Goal: Task Accomplishment & Management: Manage account settings

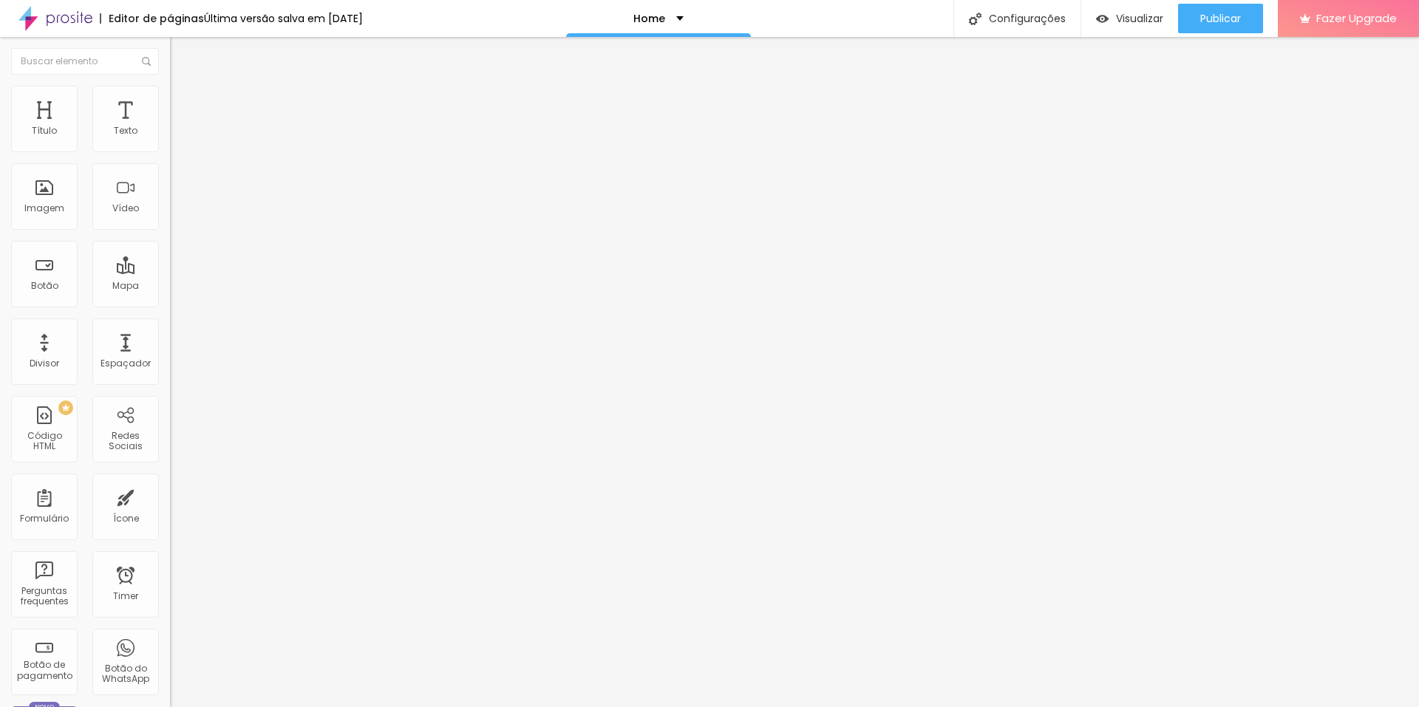
click at [170, 127] on img at bounding box center [174, 122] width 9 height 9
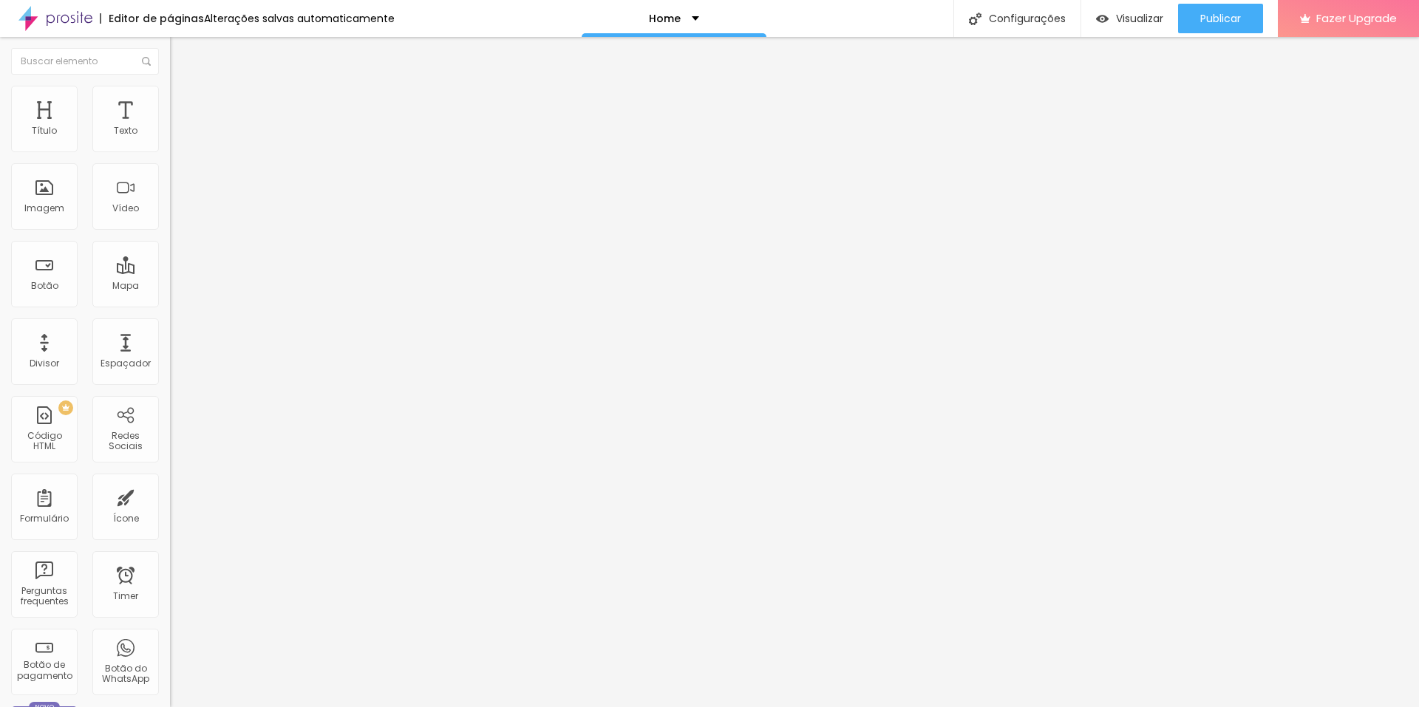
scroll to position [0, 0]
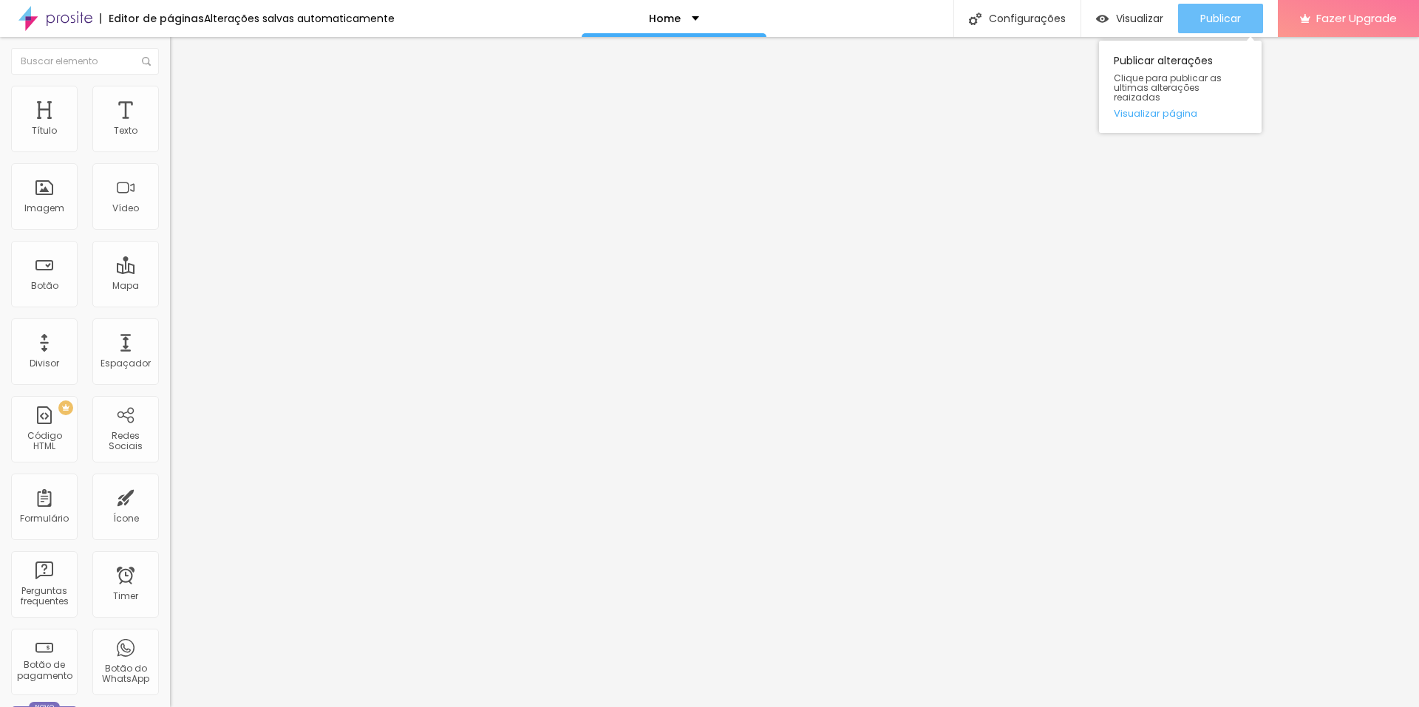
click at [1200, 27] on div "Publicar" at bounding box center [1220, 19] width 41 height 30
click at [170, 127] on img at bounding box center [174, 122] width 9 height 9
drag, startPoint x: 449, startPoint y: 381, endPoint x: 526, endPoint y: 531, distance: 168.5
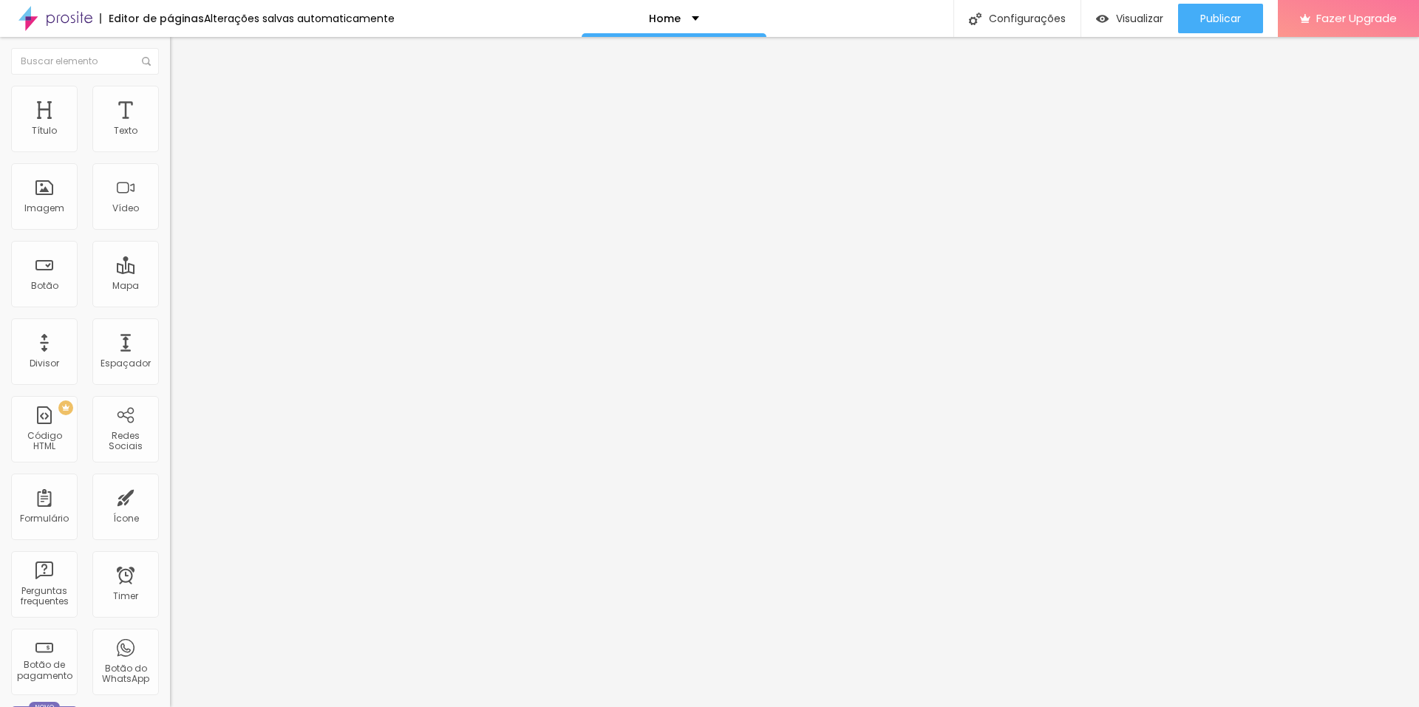
scroll to position [64, 0]
drag, startPoint x: 452, startPoint y: 315, endPoint x: 471, endPoint y: 375, distance: 62.9
drag, startPoint x: 1232, startPoint y: 26, endPoint x: 1209, endPoint y: 40, distance: 26.9
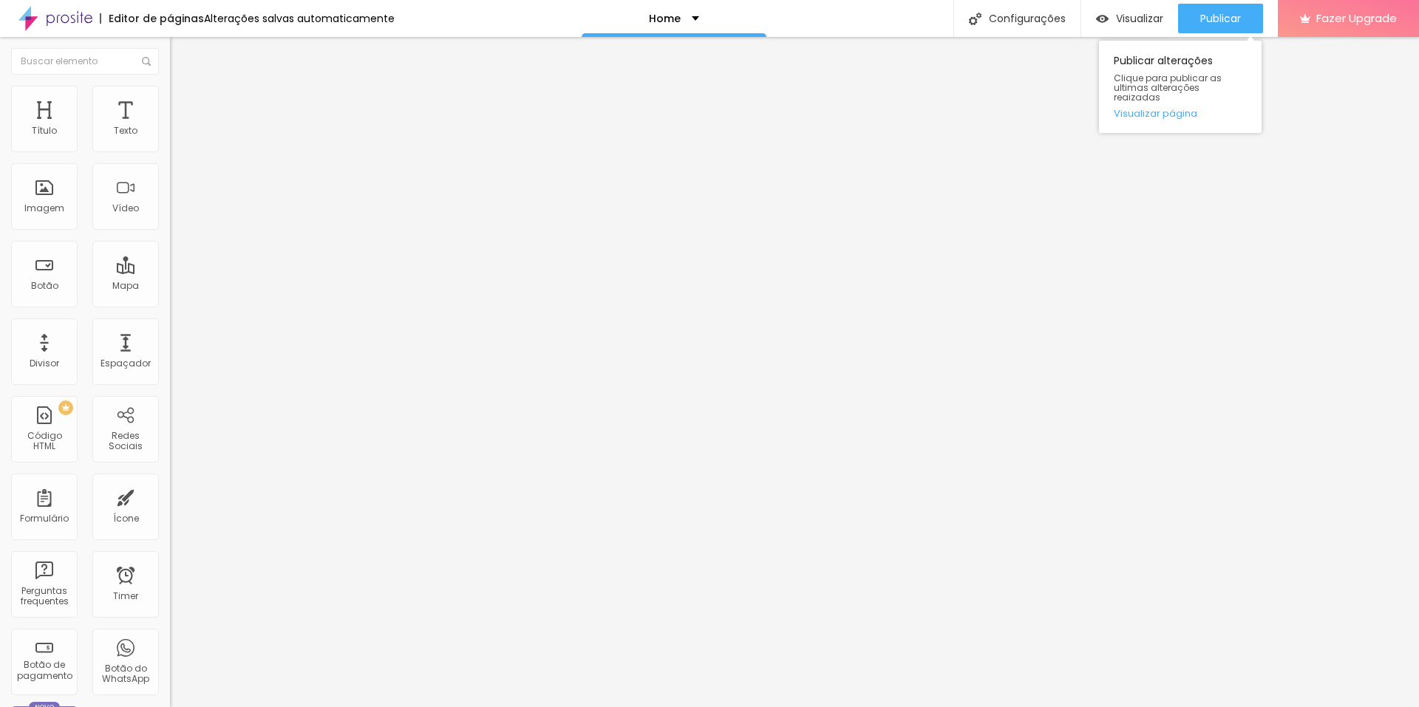
click at [1232, 26] on div "Publicar" at bounding box center [1220, 19] width 41 height 30
click at [170, 127] on img at bounding box center [174, 122] width 9 height 9
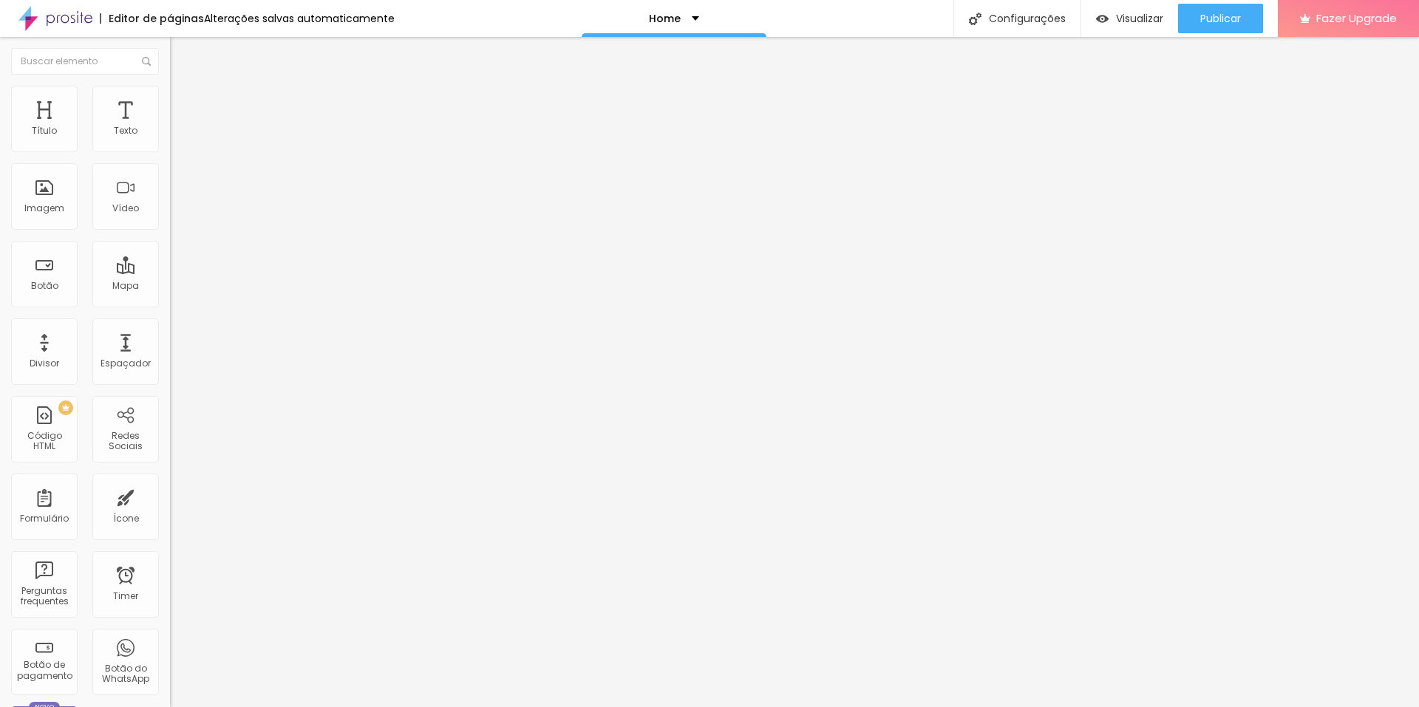
click at [170, 127] on img at bounding box center [174, 122] width 9 height 9
paste textarea
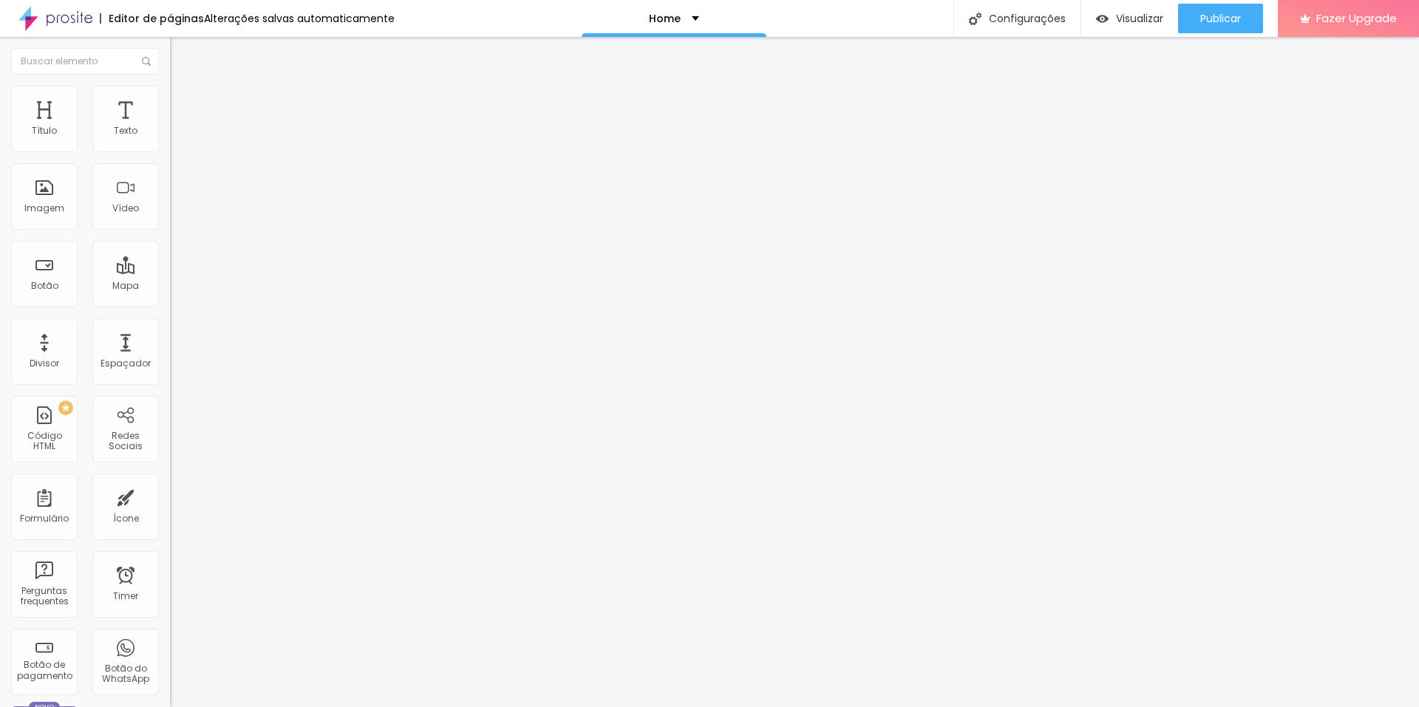
scroll to position [600, 0]
click at [1204, 16] on span "Publicar" at bounding box center [1220, 19] width 41 height 12
click at [1142, 24] on span "Visualizar" at bounding box center [1125, 19] width 47 height 12
click at [170, 127] on img at bounding box center [174, 122] width 9 height 9
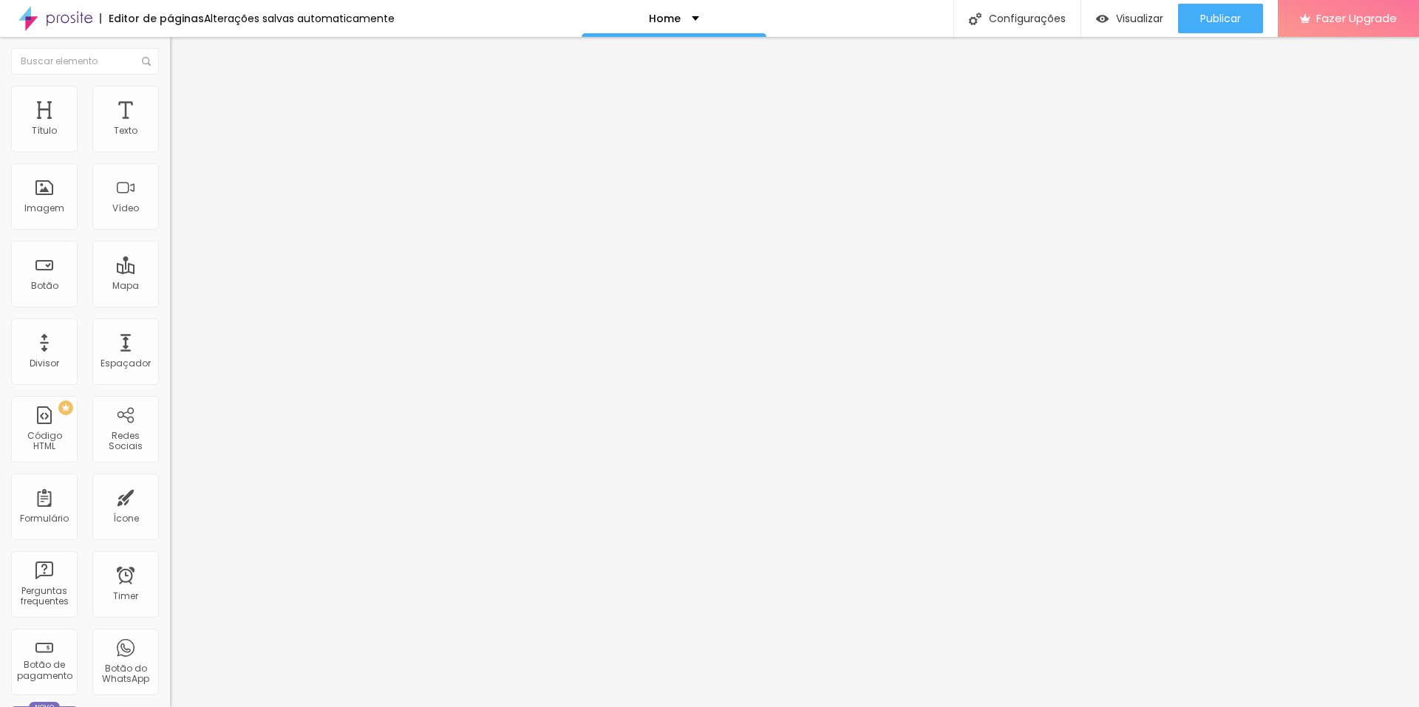
scroll to position [89, 0]
click at [170, 127] on img at bounding box center [174, 122] width 9 height 9
drag, startPoint x: 452, startPoint y: 330, endPoint x: 468, endPoint y: 423, distance: 94.4
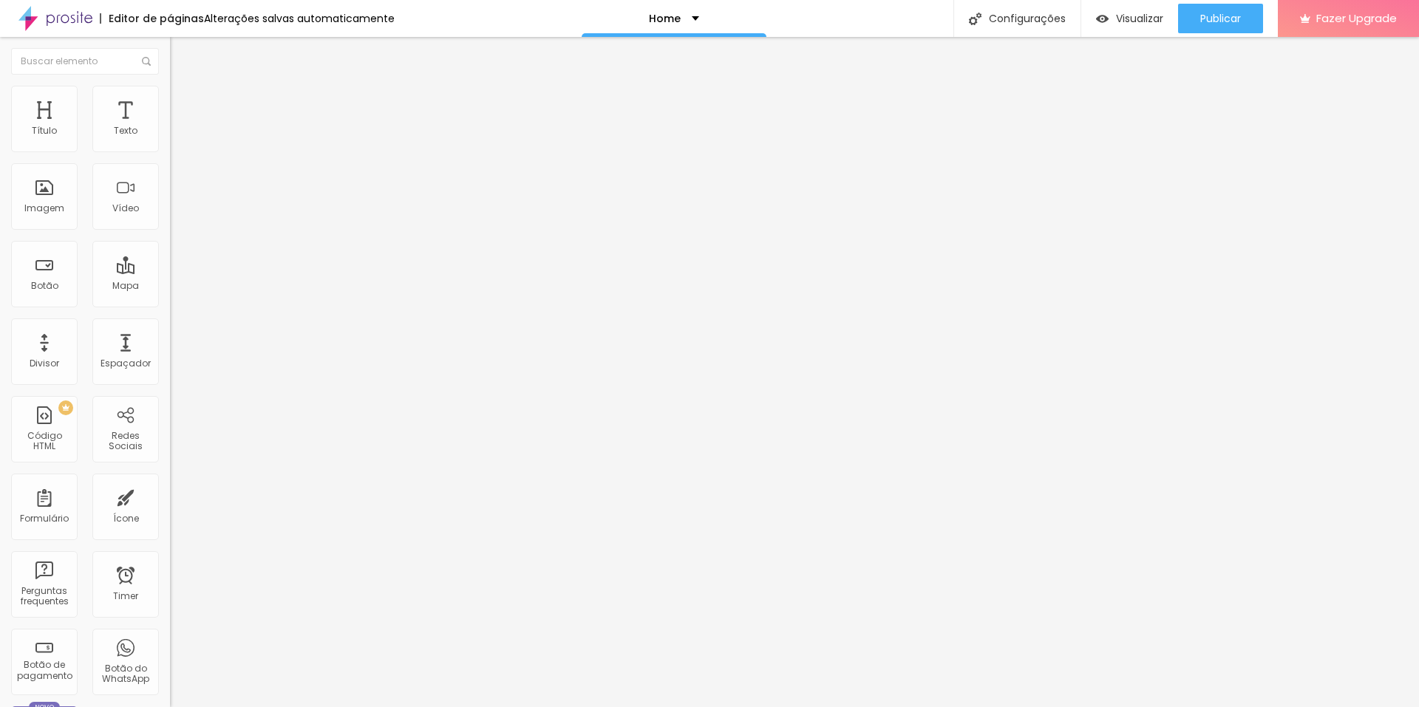
click at [1193, 26] on button "Publicar" at bounding box center [1220, 19] width 85 height 30
click at [170, 127] on img at bounding box center [174, 122] width 9 height 9
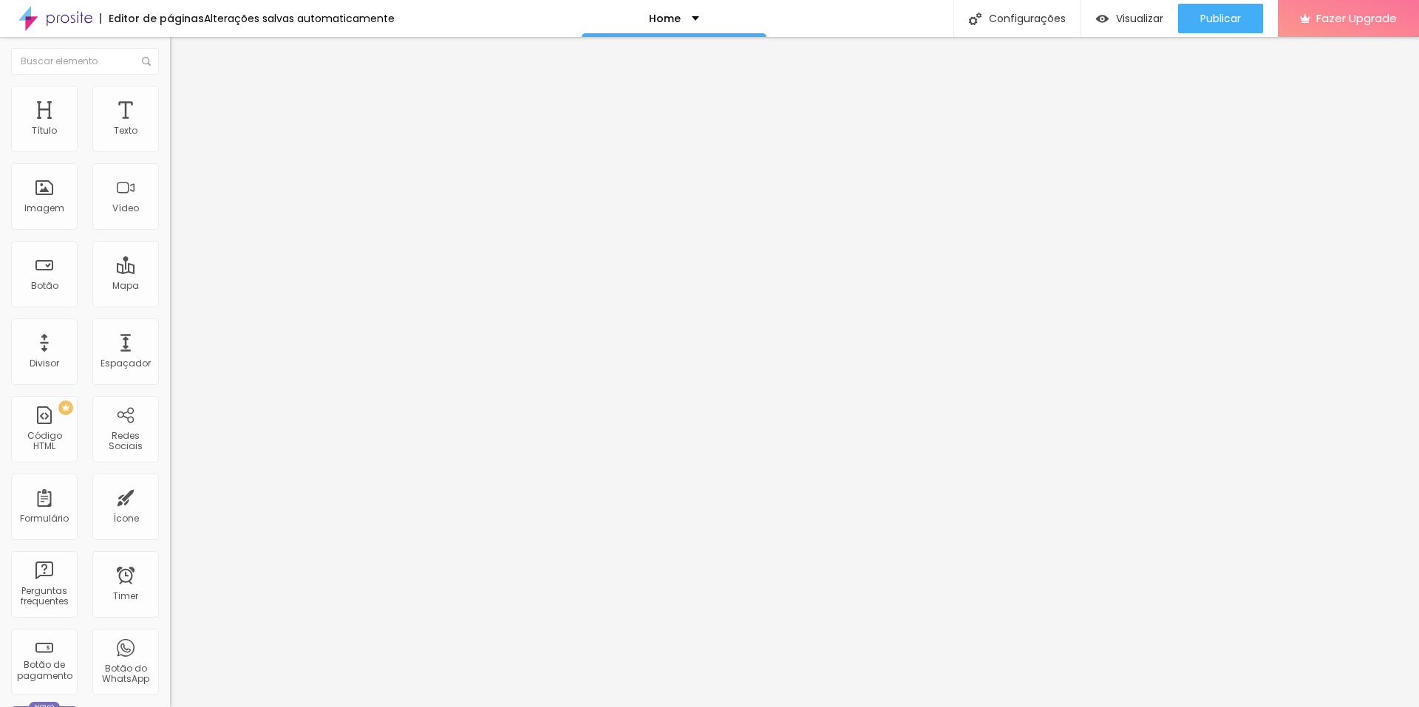
drag, startPoint x: 451, startPoint y: 460, endPoint x: 482, endPoint y: 474, distance: 34.7
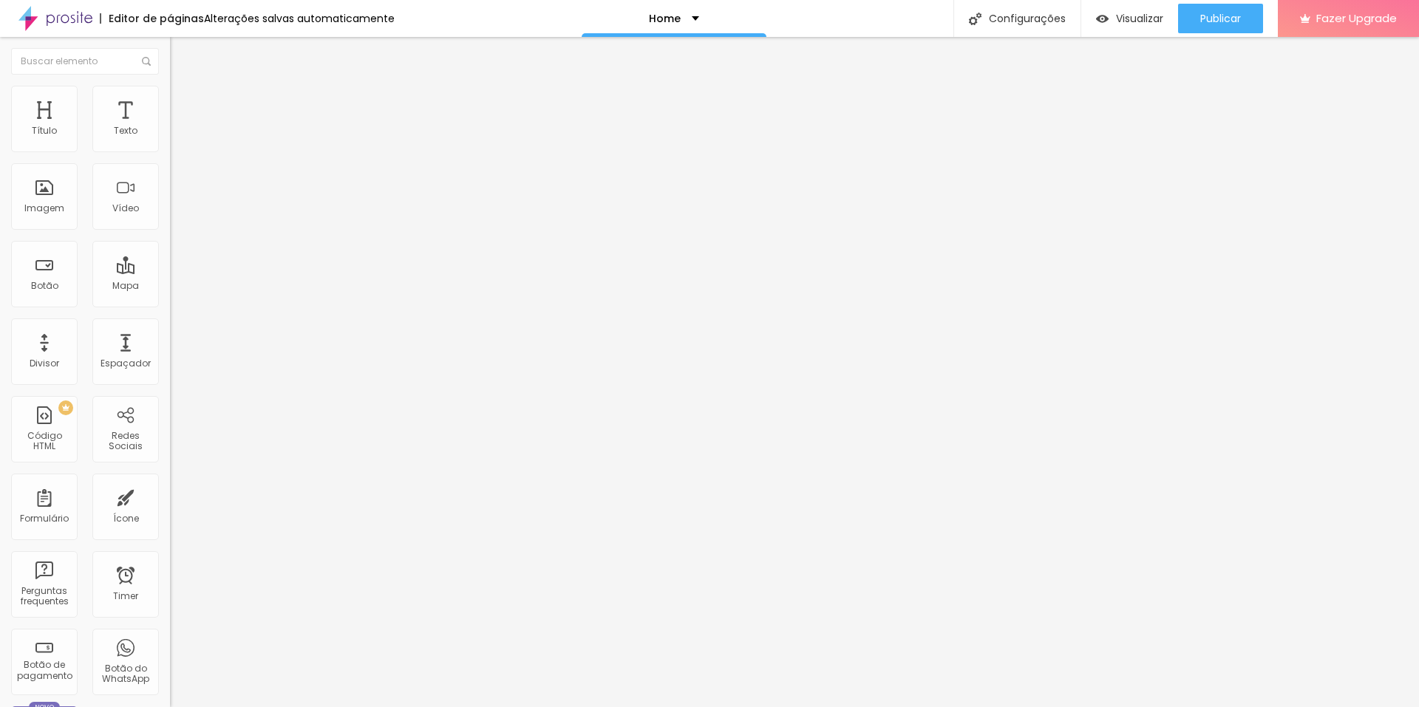
click at [170, 127] on img at bounding box center [174, 122] width 9 height 9
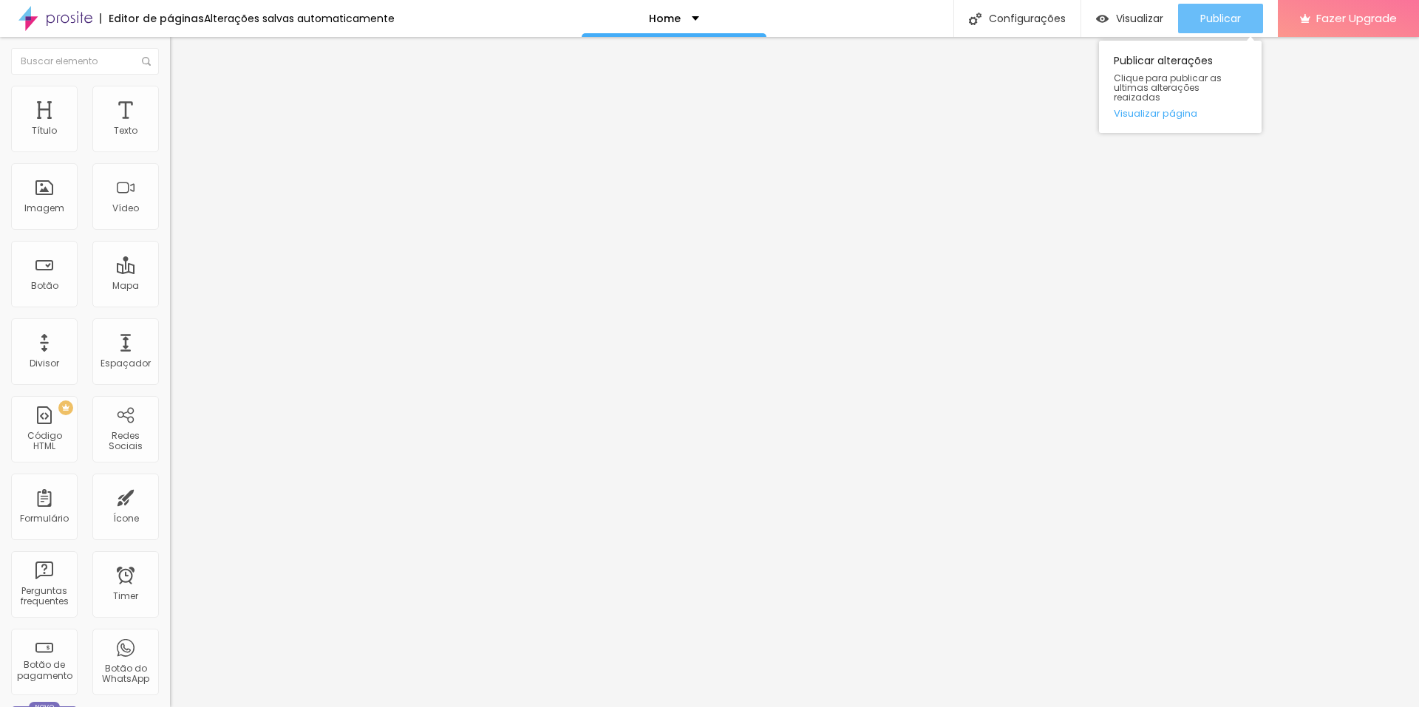
click at [1214, 17] on span "Publicar" at bounding box center [1220, 19] width 41 height 12
click at [170, 127] on img at bounding box center [174, 122] width 9 height 9
drag, startPoint x: 451, startPoint y: 477, endPoint x: 528, endPoint y: 571, distance: 122.3
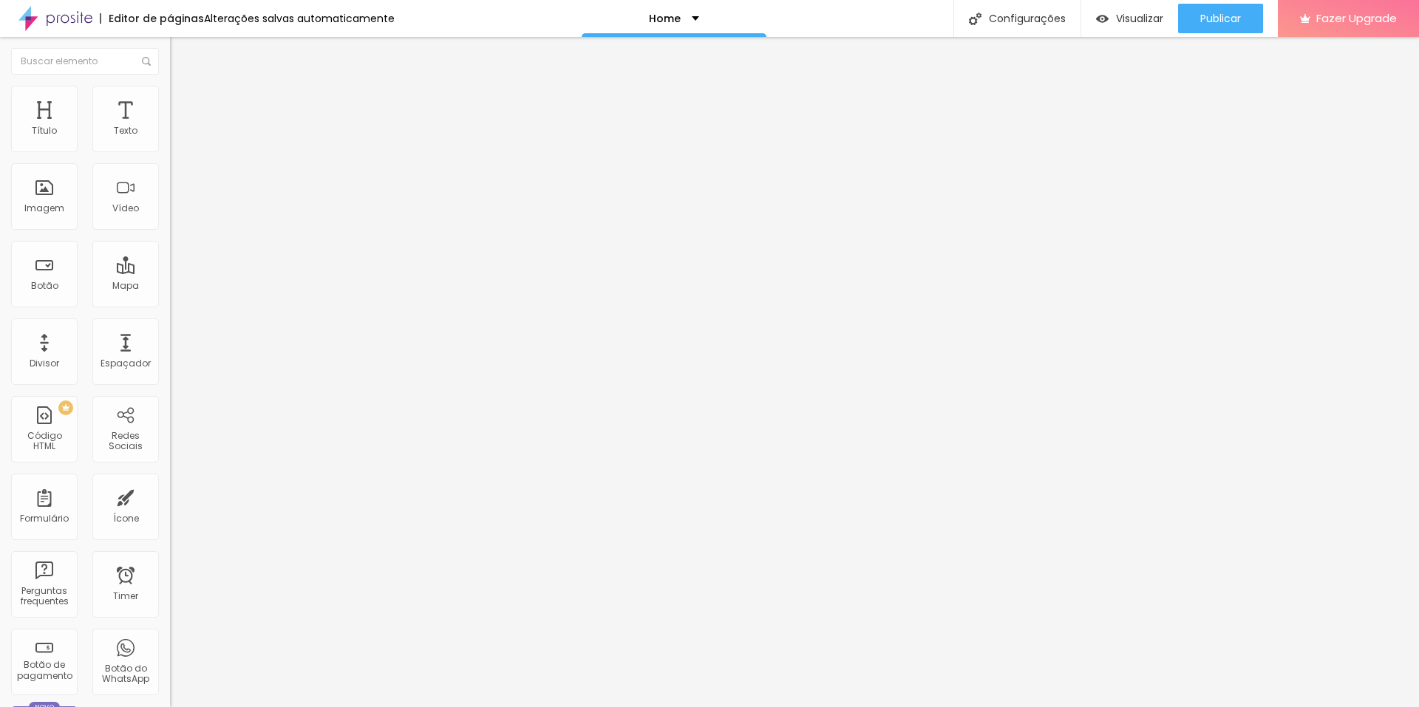
scroll to position [208, 0]
click at [1188, 28] on button "Publicar" at bounding box center [1220, 19] width 85 height 30
click at [170, 127] on img at bounding box center [174, 122] width 9 height 9
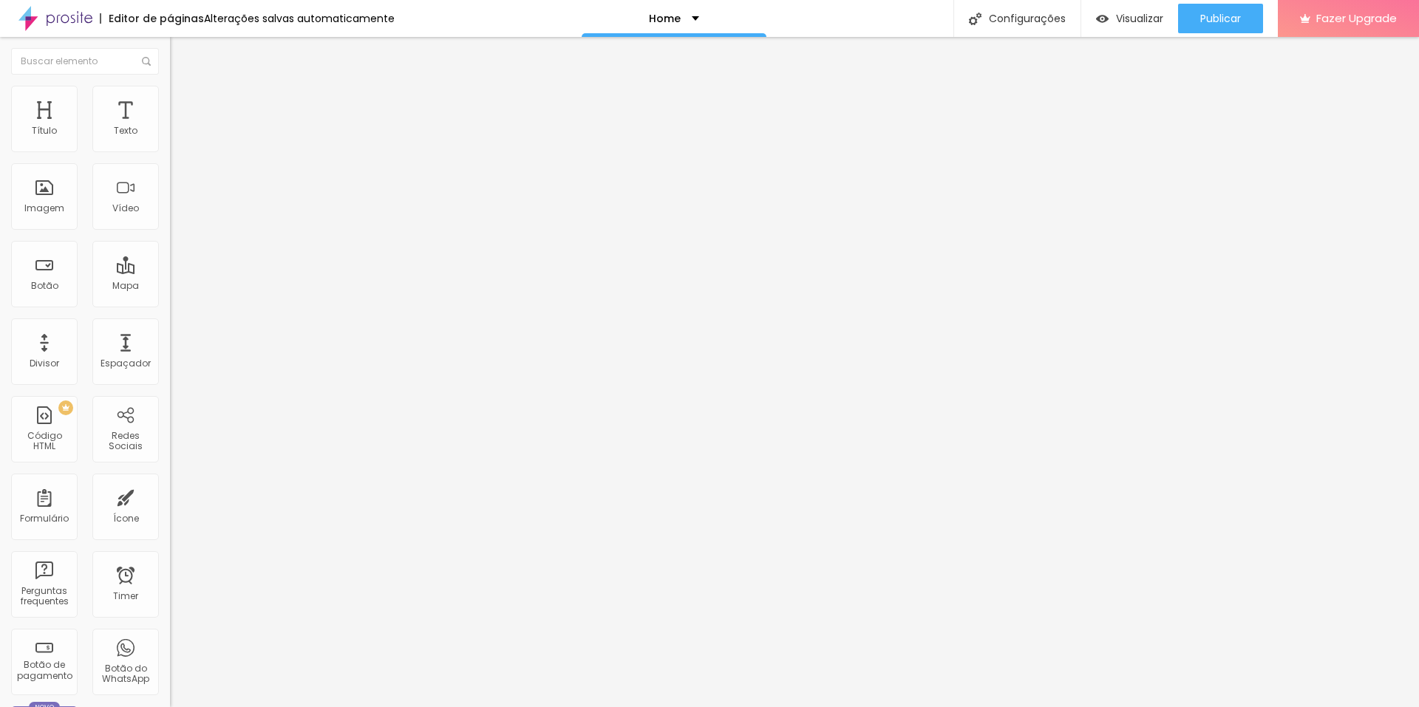
scroll to position [231, 0]
drag, startPoint x: 451, startPoint y: 349, endPoint x: 601, endPoint y: 584, distance: 278.3
drag, startPoint x: 1205, startPoint y: 28, endPoint x: 1182, endPoint y: 30, distance: 23.0
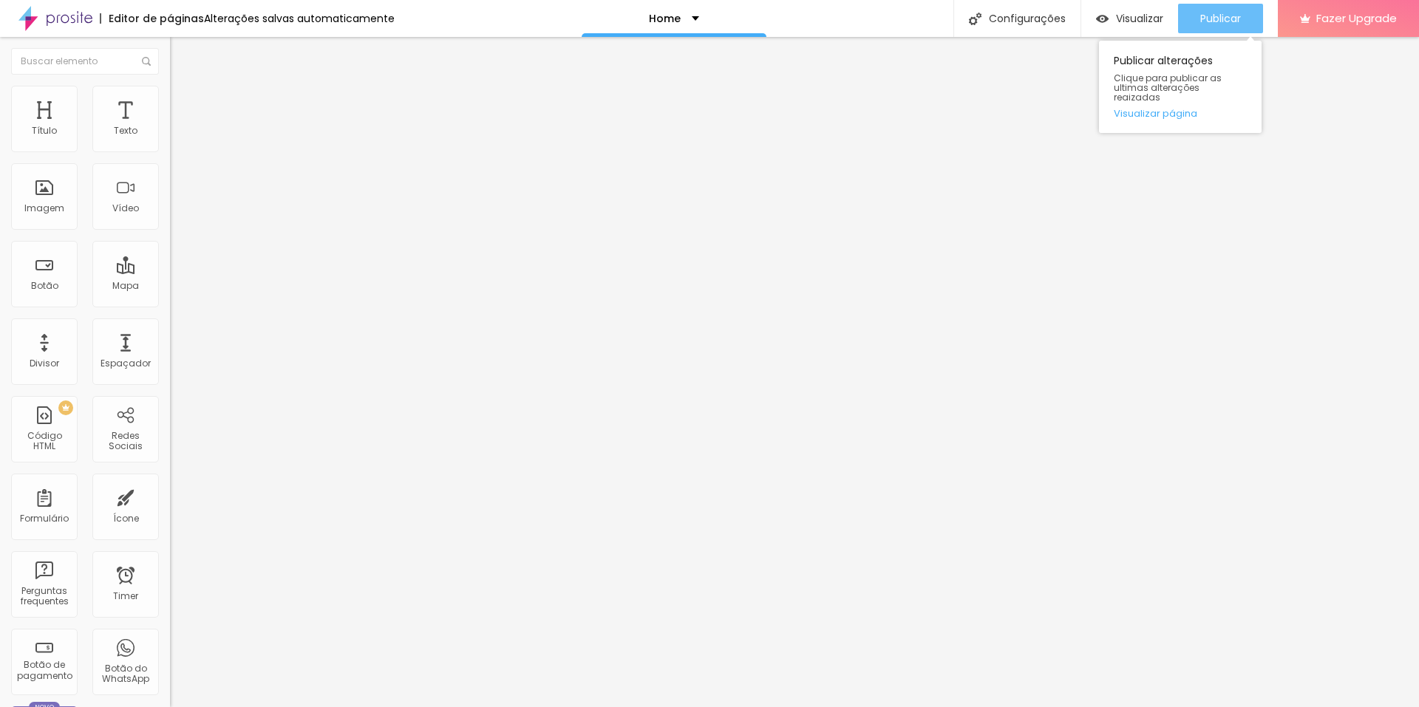
click at [1205, 28] on div "Publicar" at bounding box center [1220, 19] width 41 height 30
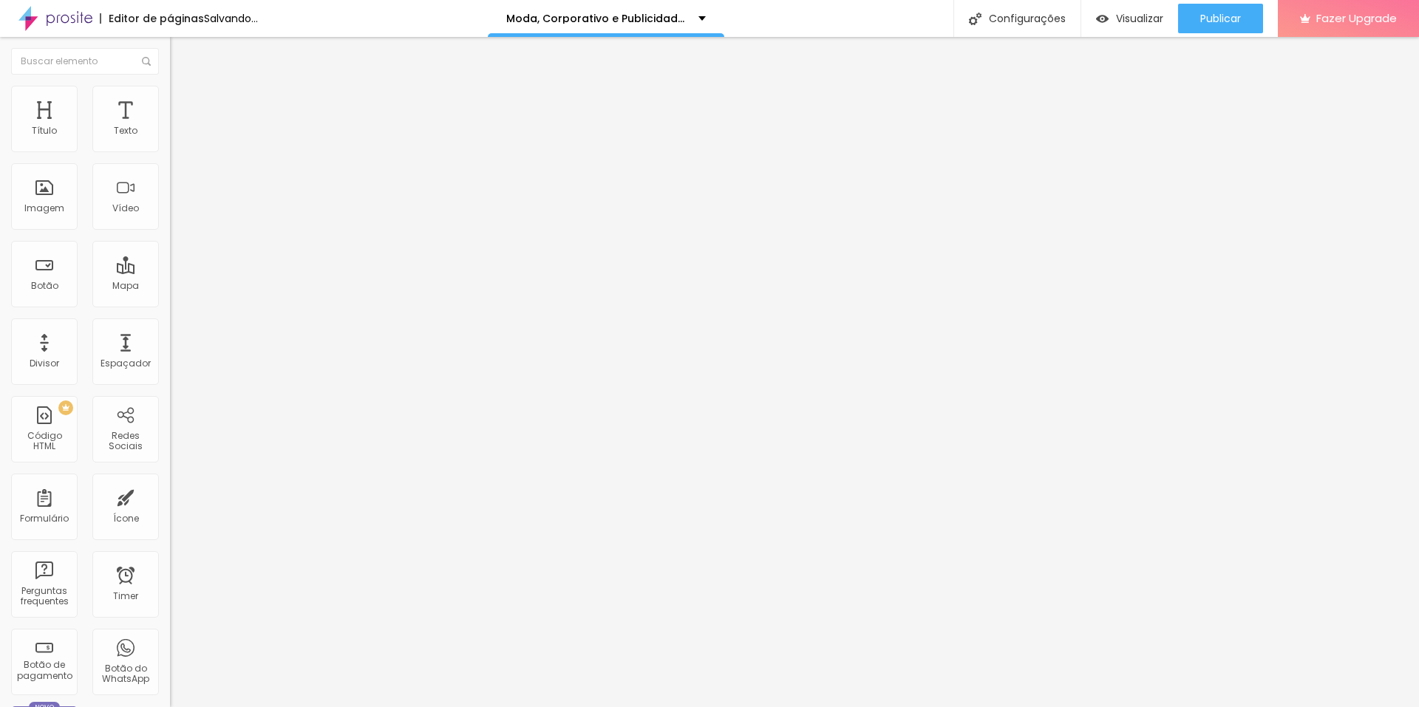
click at [170, 220] on div at bounding box center [255, 186] width 170 height 114
click at [1221, 22] on span "Publicar" at bounding box center [1220, 19] width 41 height 12
click at [170, 193] on div at bounding box center [255, 186] width 170 height 114
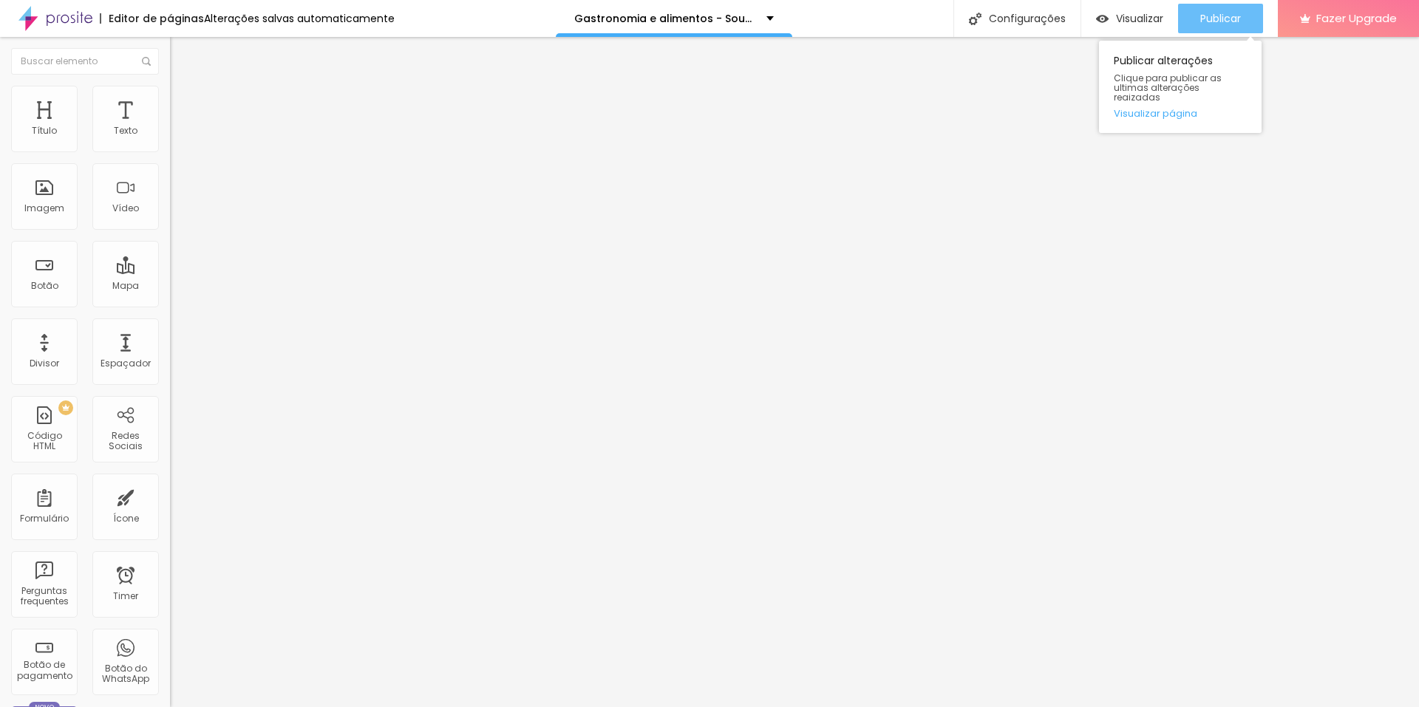
click at [1229, 17] on span "Publicar" at bounding box center [1220, 19] width 41 height 12
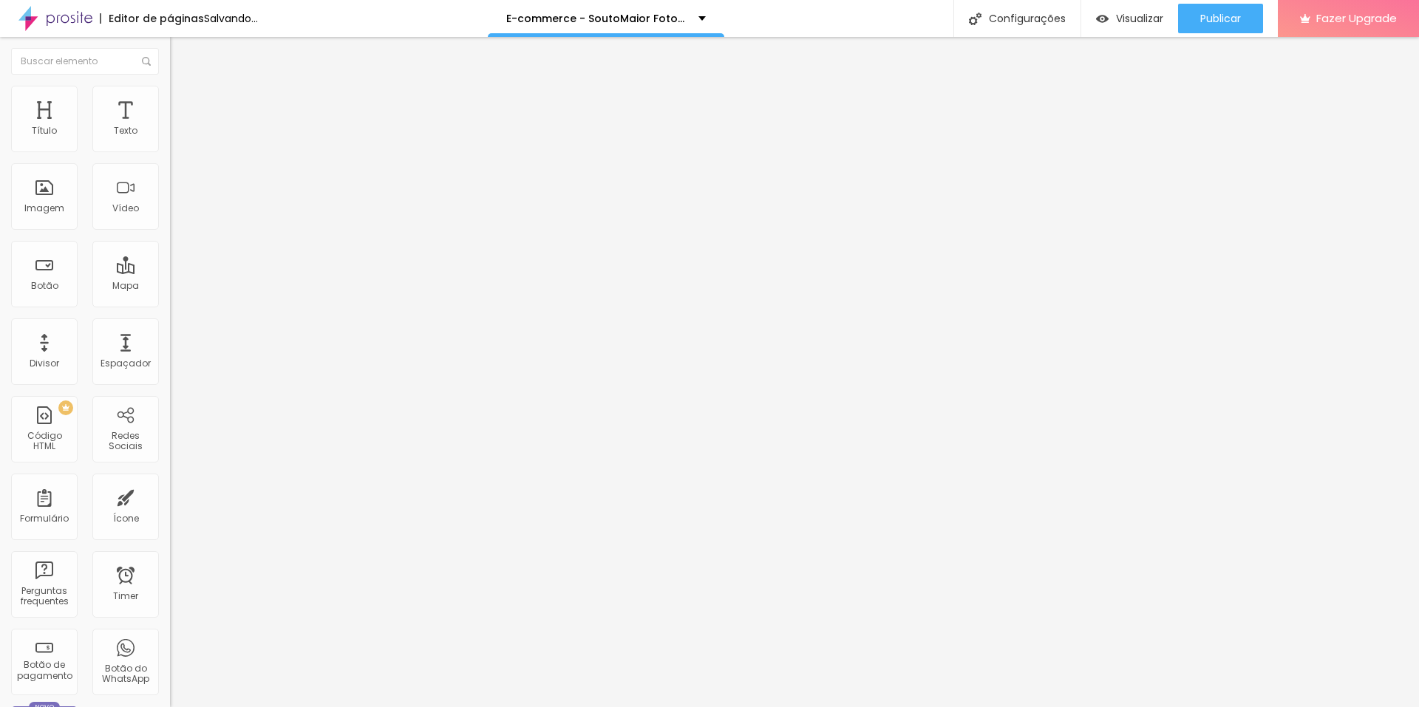
click at [170, 210] on div at bounding box center [255, 186] width 170 height 114
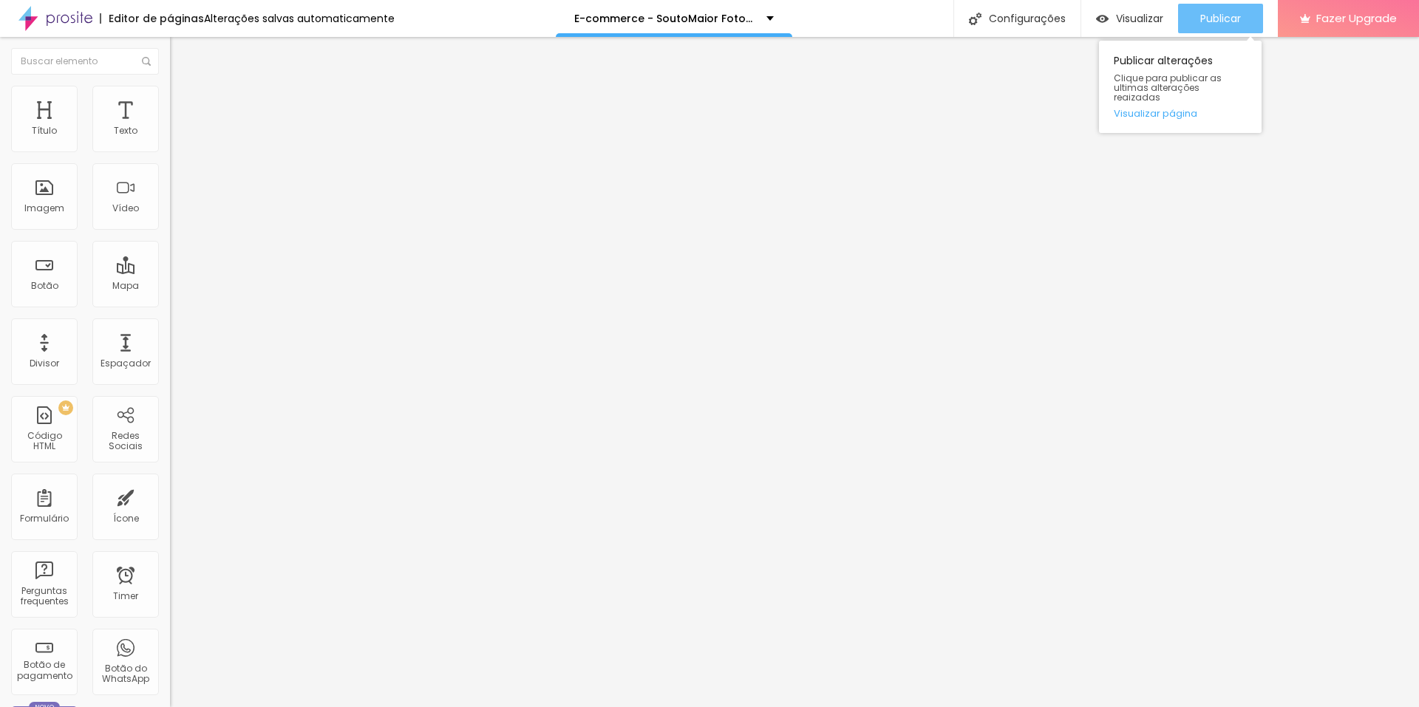
click at [1211, 16] on span "Publicar" at bounding box center [1220, 19] width 41 height 12
click at [170, 219] on div at bounding box center [255, 186] width 170 height 114
click at [170, 364] on div "Editar Código HTML Conteúdo Avançado Código HTML 960 caracteres 1 // Impede o u…" at bounding box center [255, 372] width 170 height 670
click at [1217, 17] on span "Publicar" at bounding box center [1220, 19] width 41 height 12
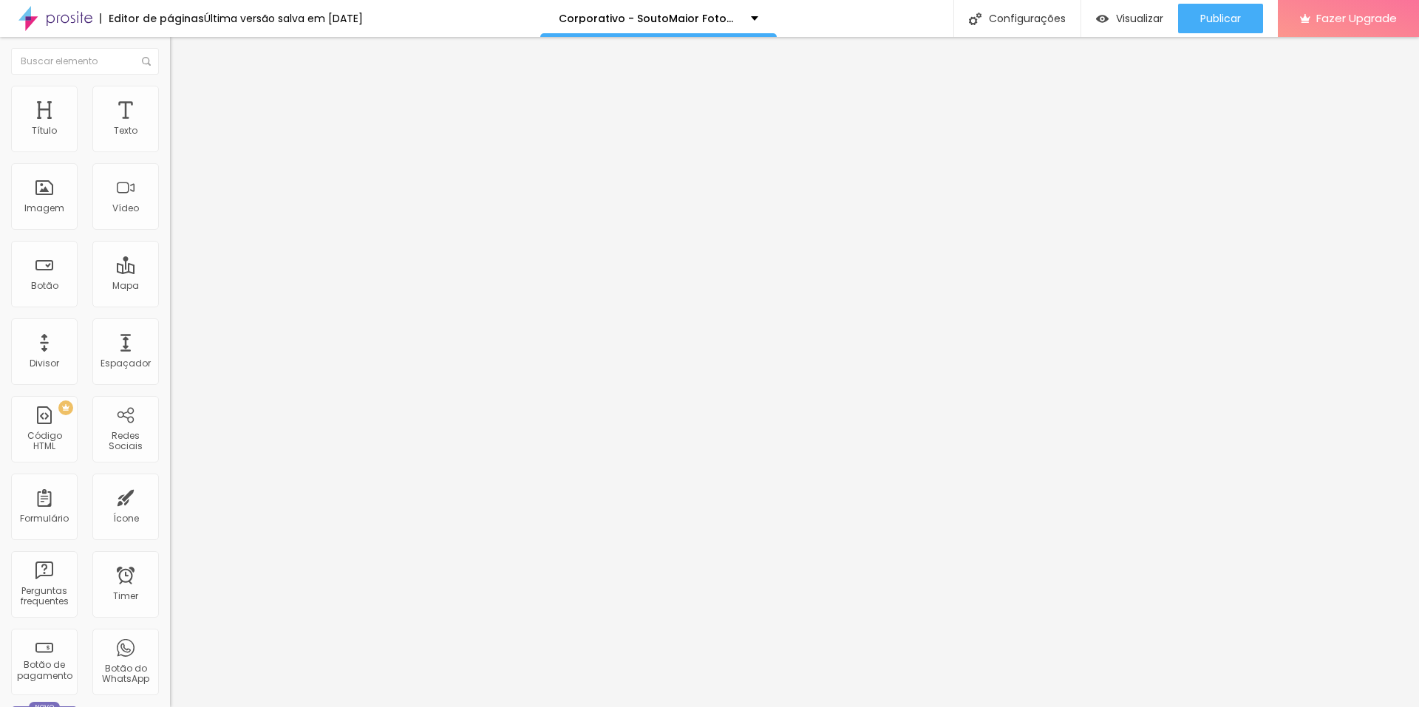
click at [170, 197] on div at bounding box center [255, 186] width 170 height 114
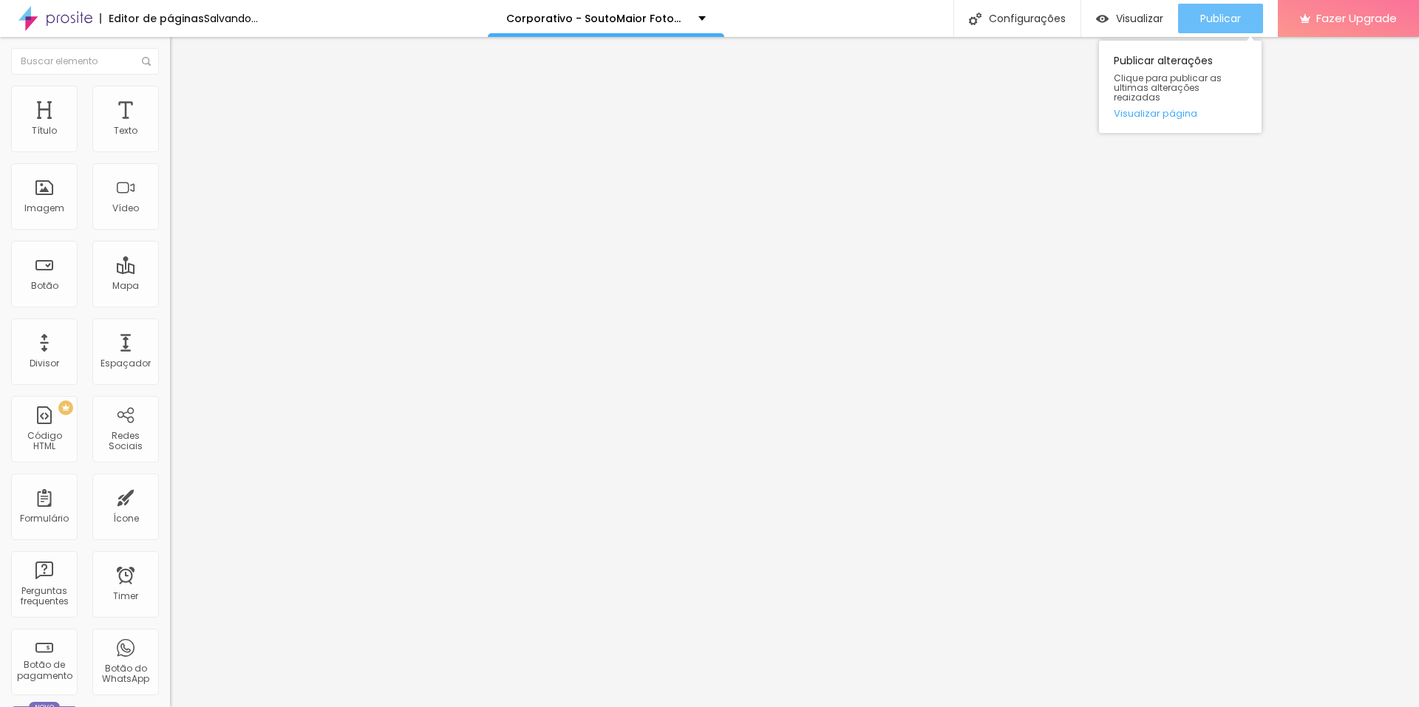
click at [1240, 14] on button "Publicar" at bounding box center [1220, 19] width 85 height 30
click at [1217, 23] on span "Publicar" at bounding box center [1220, 19] width 41 height 12
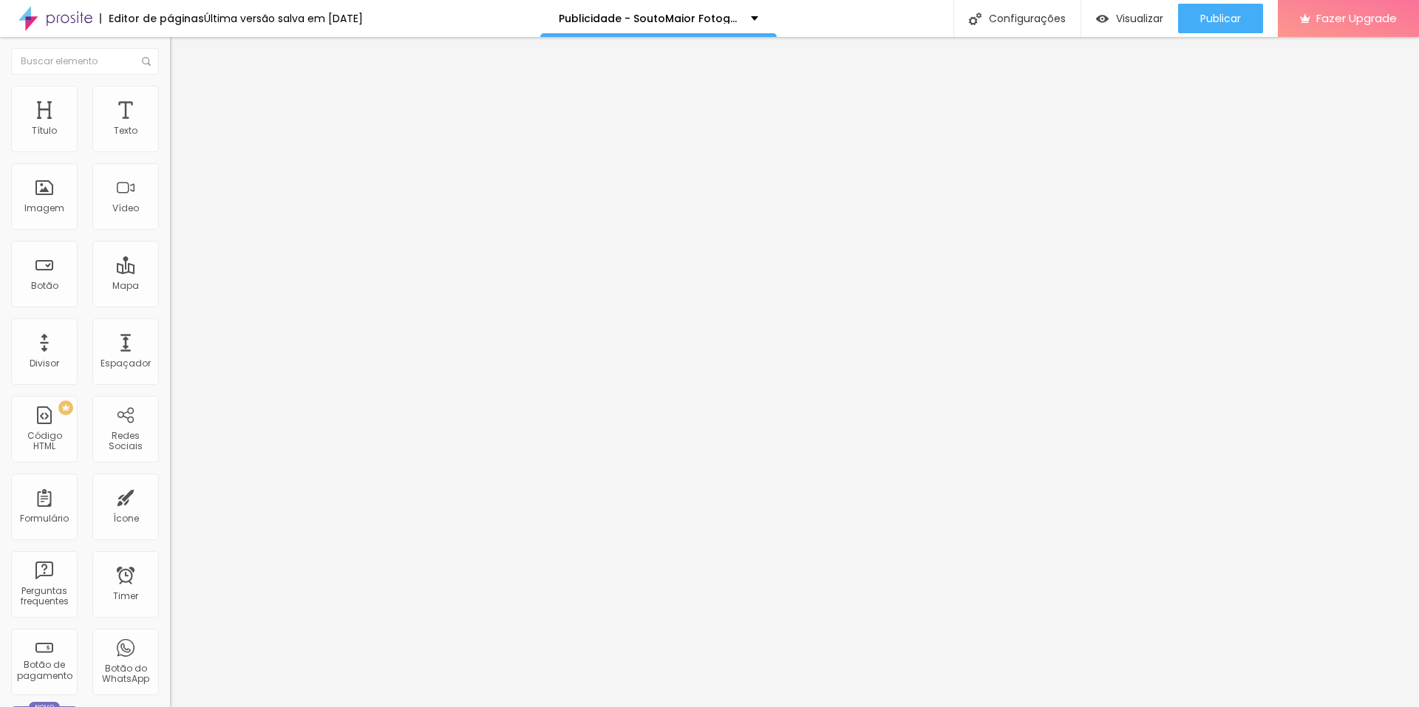
click at [170, 202] on div at bounding box center [255, 186] width 170 height 114
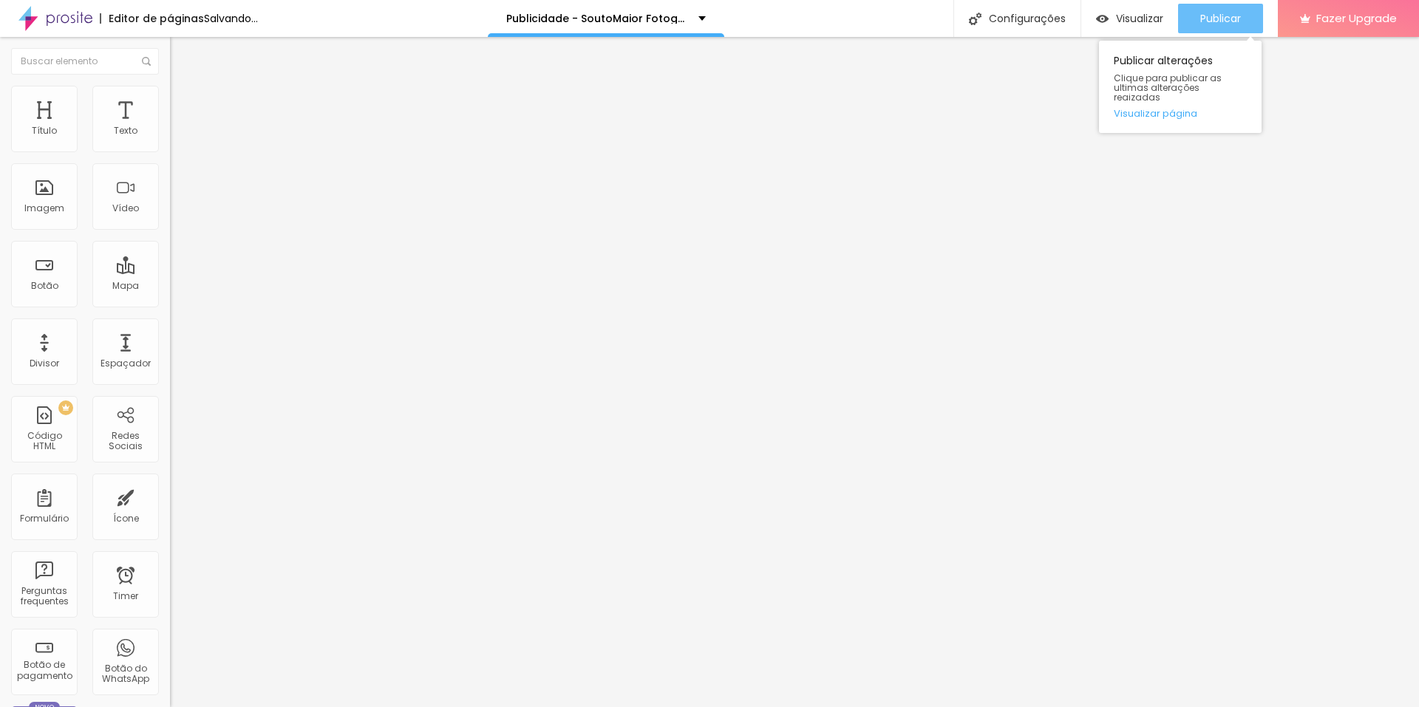
click at [1200, 15] on span "Publicar" at bounding box center [1220, 19] width 41 height 12
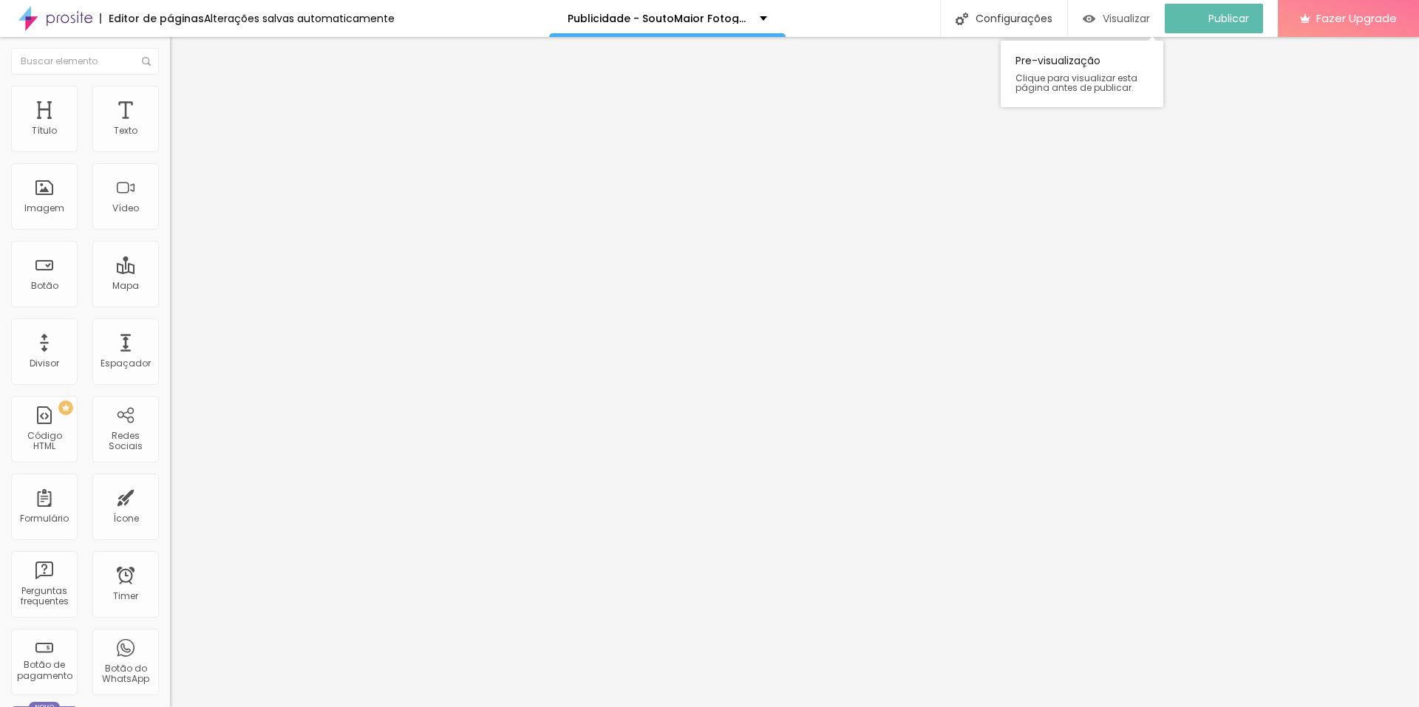
click at [1130, 17] on span "Visualizar" at bounding box center [1125, 19] width 47 height 12
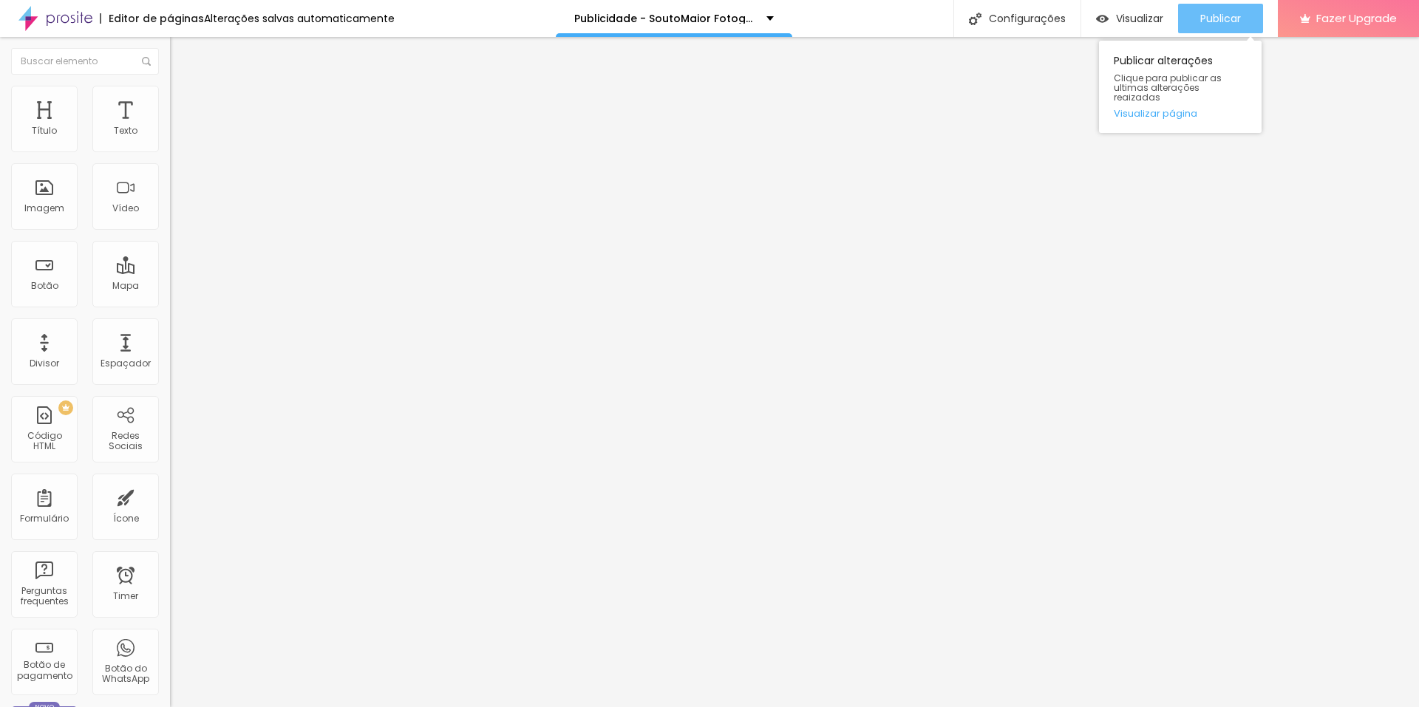
click at [1195, 22] on button "Publicar" at bounding box center [1220, 19] width 85 height 30
click at [1226, 14] on span "Publicar" at bounding box center [1220, 19] width 41 height 12
click at [170, 214] on div at bounding box center [255, 186] width 170 height 114
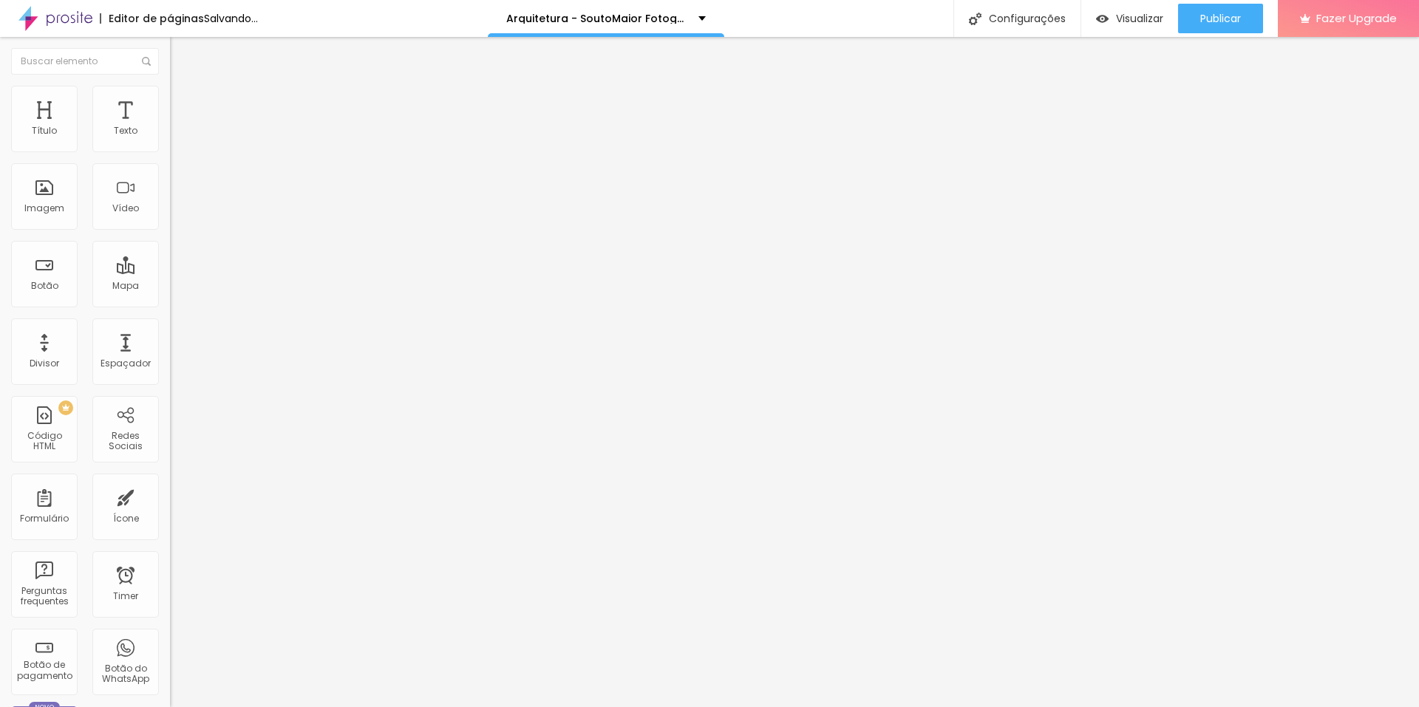
scroll to position [331, 0]
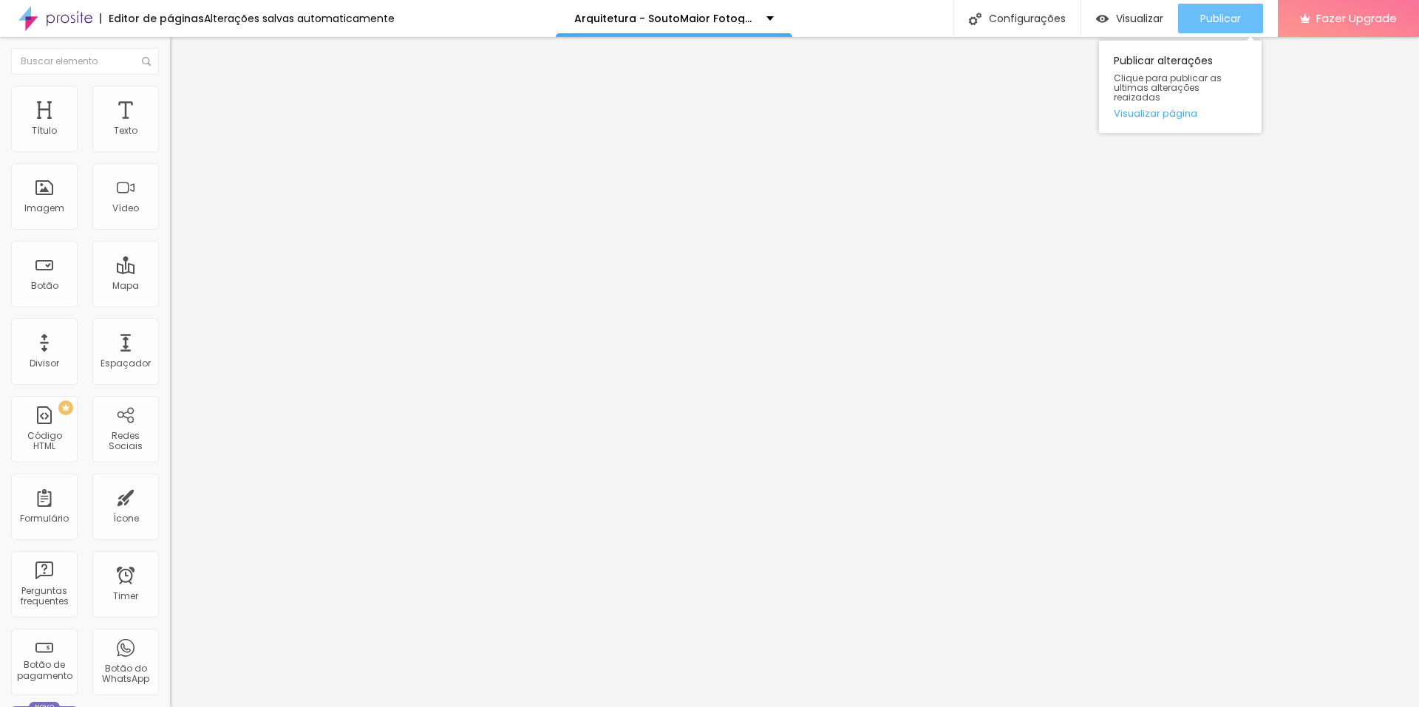
click at [1237, 16] on span "Publicar" at bounding box center [1220, 19] width 41 height 12
click at [170, 114] on li "Avançado" at bounding box center [255, 107] width 170 height 15
click at [170, 188] on div at bounding box center [255, 186] width 170 height 114
click at [1201, 22] on span "Publicar" at bounding box center [1220, 19] width 41 height 12
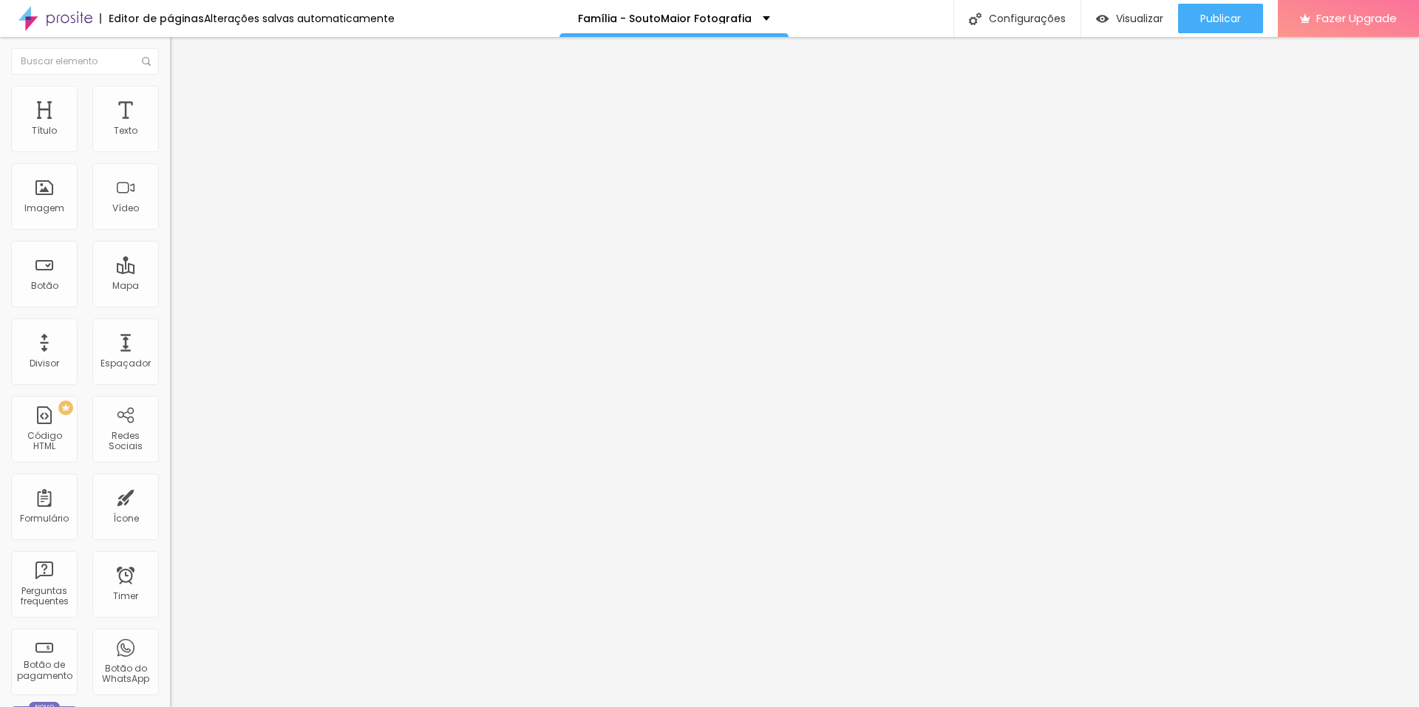
click at [170, 188] on div at bounding box center [255, 186] width 170 height 114
click at [170, 127] on img at bounding box center [174, 122] width 9 height 9
click at [183, 106] on span "Avançado" at bounding box center [207, 110] width 49 height 13
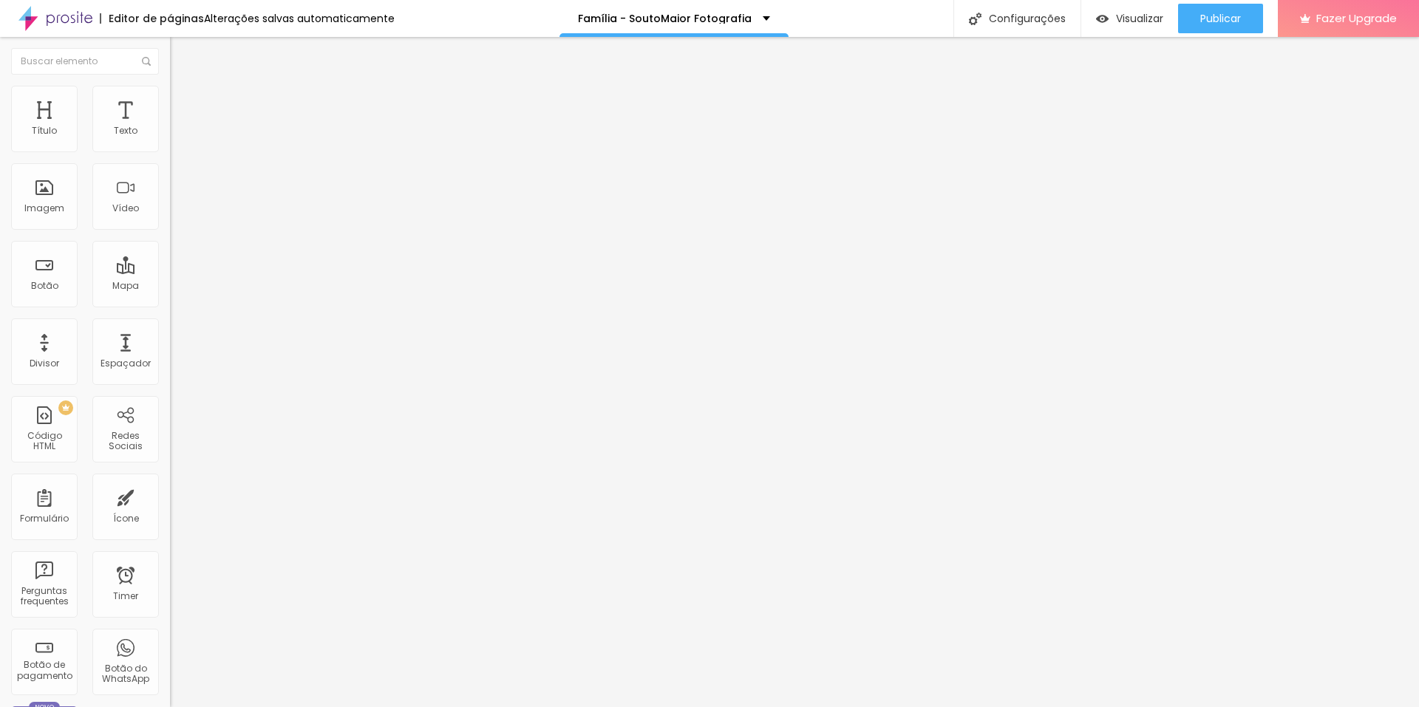
click at [183, 104] on span "Avançado" at bounding box center [207, 110] width 49 height 13
click at [170, 100] on li "Avançado" at bounding box center [255, 107] width 170 height 15
click at [1228, 21] on span "Publicar" at bounding box center [1220, 19] width 41 height 12
click at [170, 127] on img at bounding box center [174, 122] width 9 height 9
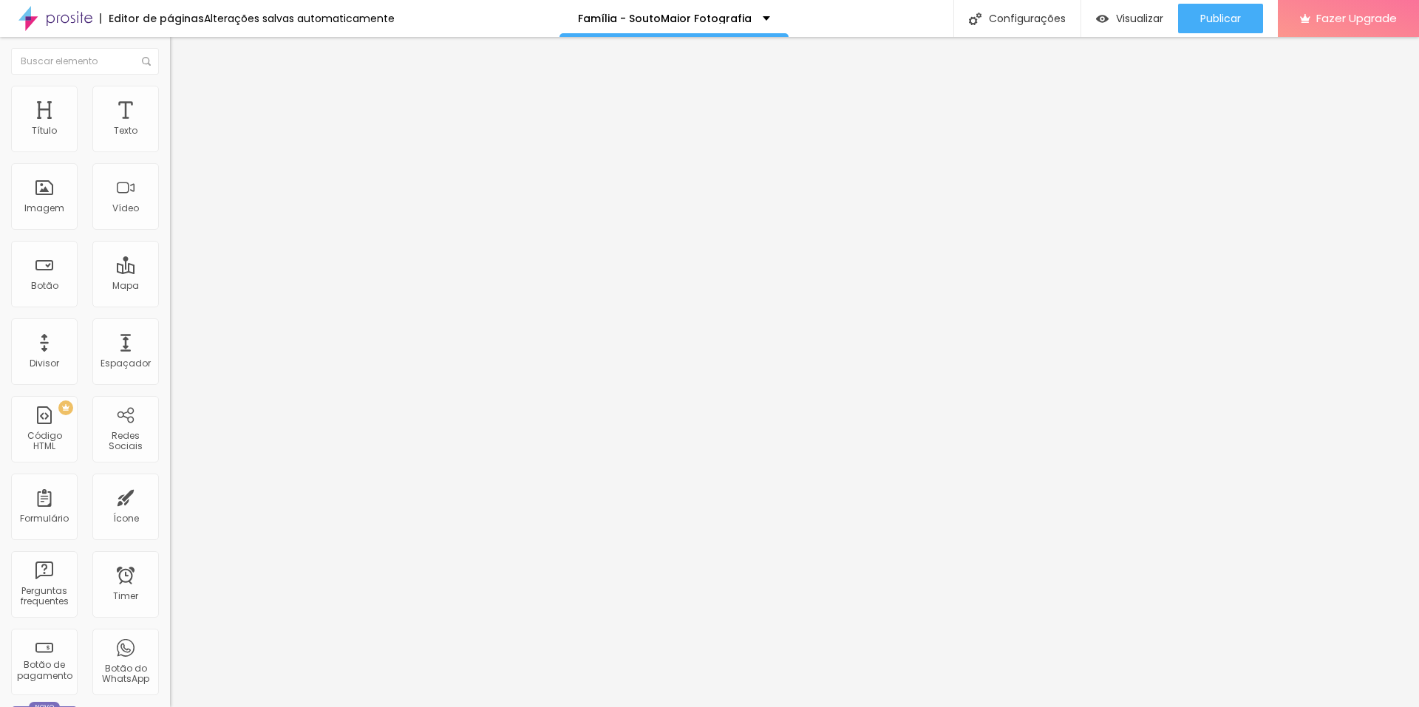
drag, startPoint x: 1219, startPoint y: 15, endPoint x: 1216, endPoint y: 3, distance: 12.2
click at [1219, 15] on span "Publicar" at bounding box center [1220, 19] width 41 height 12
click at [170, 100] on img at bounding box center [176, 106] width 13 height 13
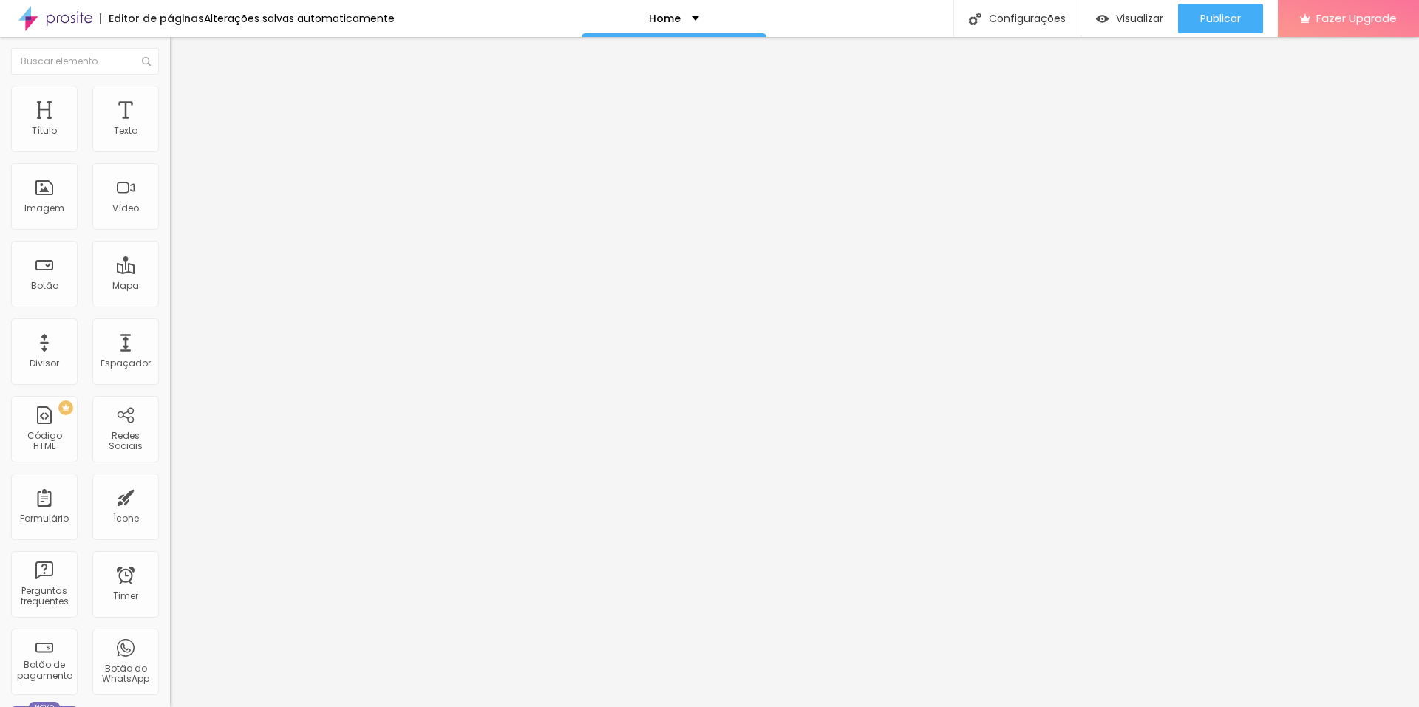
click at [170, 127] on img at bounding box center [174, 122] width 9 height 9
click at [1207, 27] on div "Publicar" at bounding box center [1220, 19] width 41 height 30
click at [183, 104] on span "Avançado" at bounding box center [207, 110] width 49 height 13
